Goal: Transaction & Acquisition: Purchase product/service

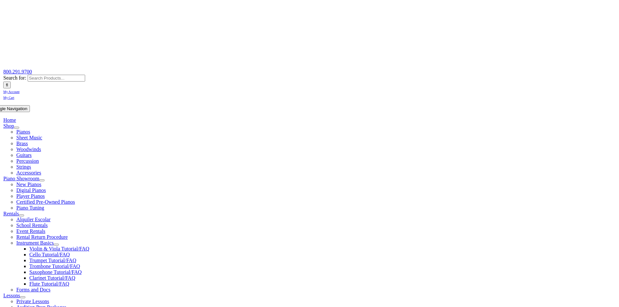
scroll to position [65, 0]
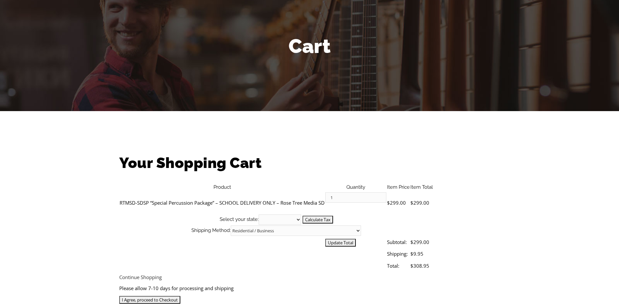
click at [301, 215] on select "Alabama Alaska Arizona Arkansas California Colorado Connecticut Delaware D. C. …" at bounding box center [280, 220] width 43 height 10
select select "PA"
click at [301, 215] on select "Alabama Alaska Arizona Arkansas California Colorado Connecticut Delaware D. C. …" at bounding box center [280, 220] width 43 height 10
click at [333, 216] on input "Calculate Tax" at bounding box center [318, 220] width 31 height 8
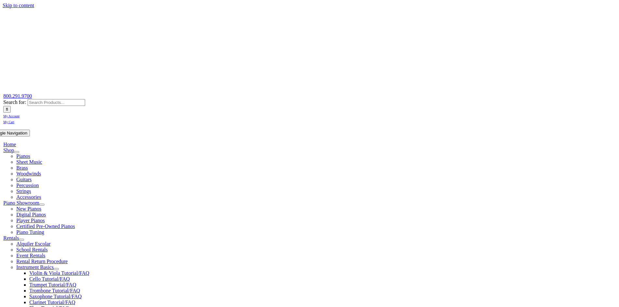
select select "PA"
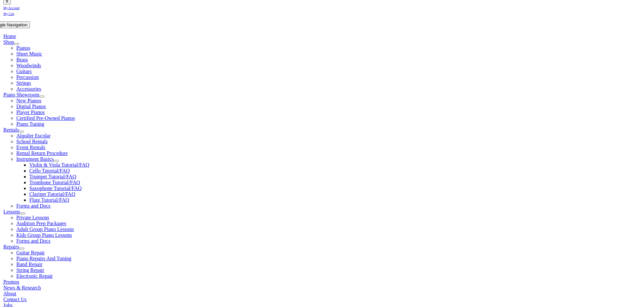
scroll to position [130, 0]
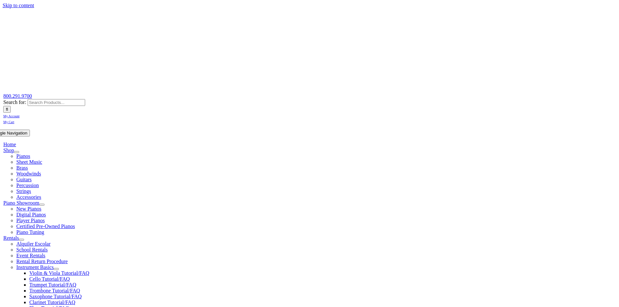
select select "PA"
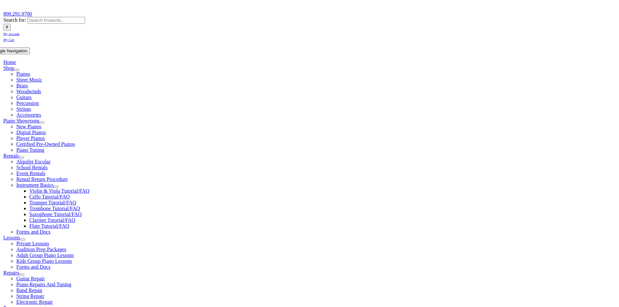
scroll to position [130, 0]
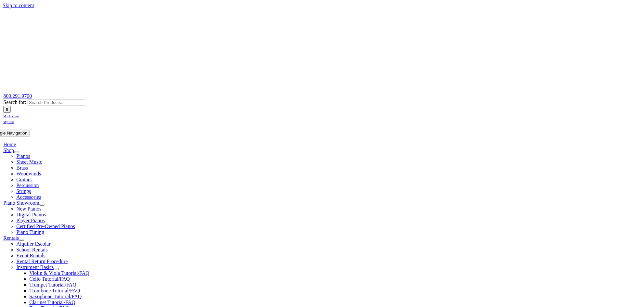
select select "PA"
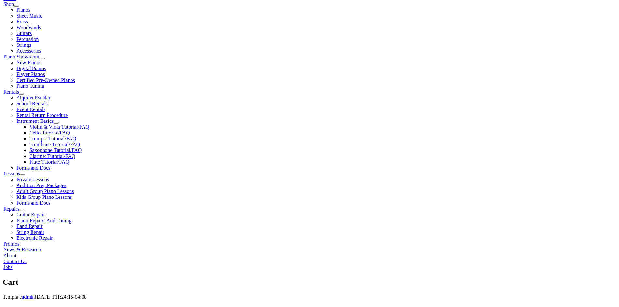
scroll to position [163, 0]
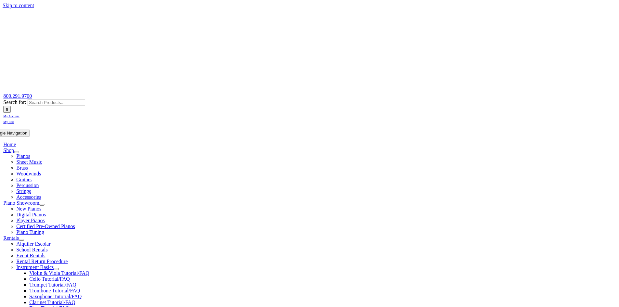
select select "PA"
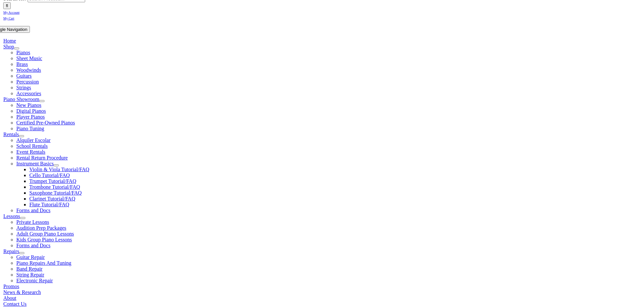
scroll to position [163, 0]
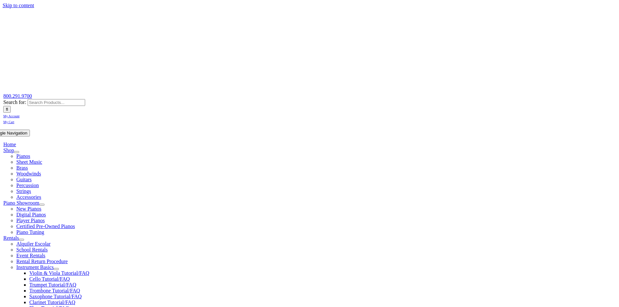
select select
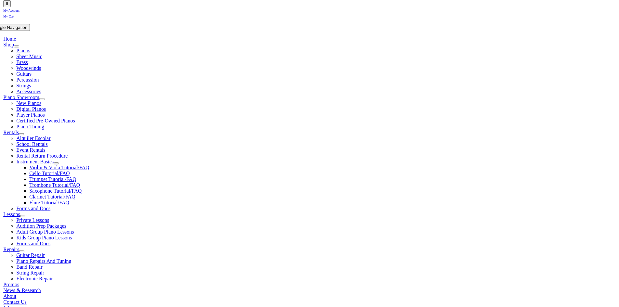
scroll to position [163, 0]
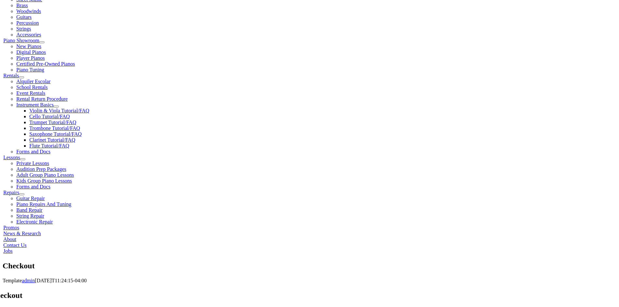
type input "[PERSON_NAME]"
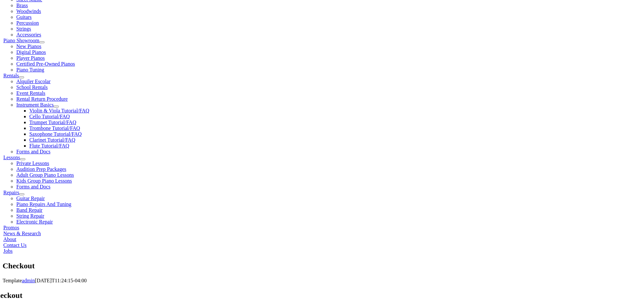
drag, startPoint x: 185, startPoint y: 195, endPoint x: 185, endPoint y: 191, distance: 4.6
type input "2 S Bryn Mawr Pl"
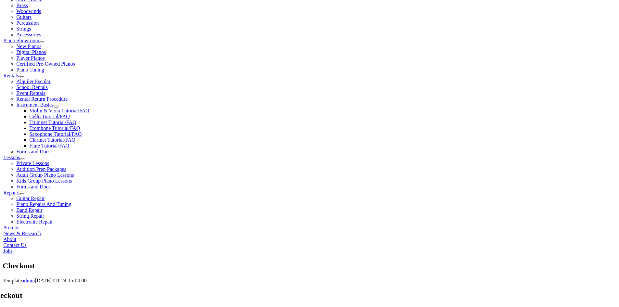
type input "Media"
select select "PA"
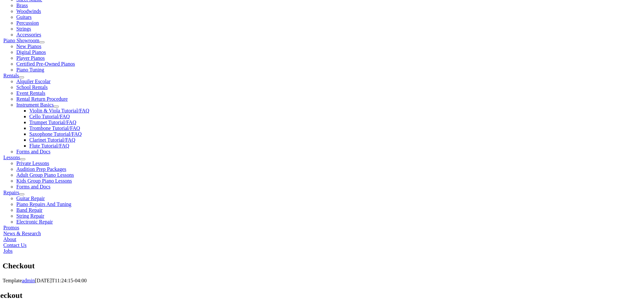
type input "19063"
select select "visa"
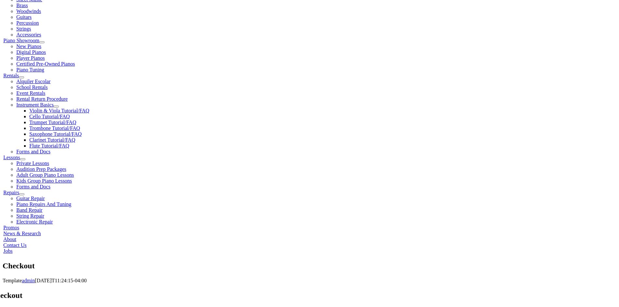
type input "[CREDIT_CARD_NUMBER]"
select select "05"
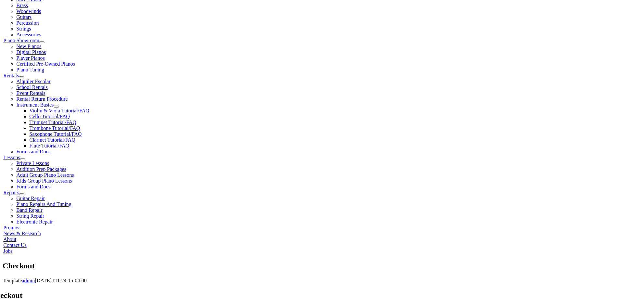
select select "2027"
type input "672"
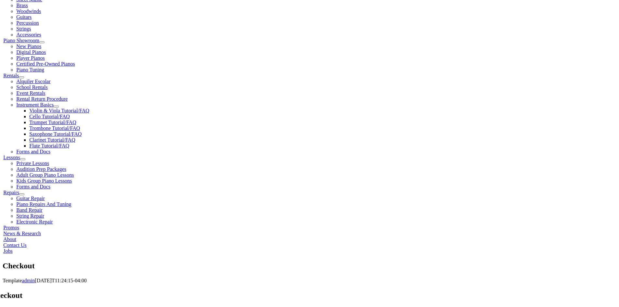
type input "4843589355"
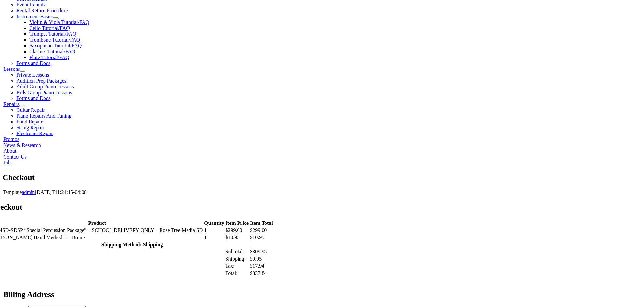
scroll to position [293, 0]
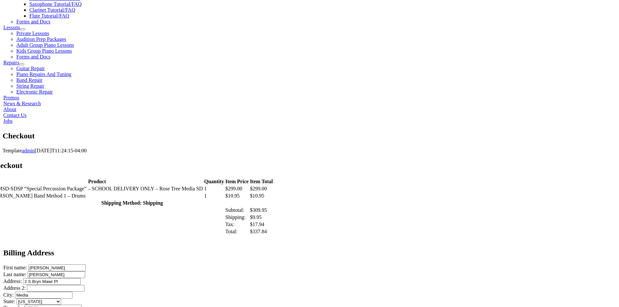
type input "[PERSON_NAME][EMAIL_ADDRESS][PERSON_NAME][DOMAIN_NAME]"
